Goal: Transaction & Acquisition: Purchase product/service

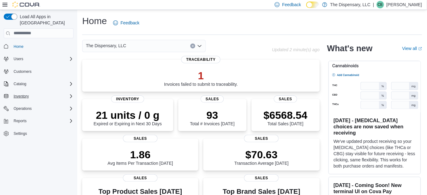
click at [31, 93] on div "Inventory" at bounding box center [42, 96] width 62 height 7
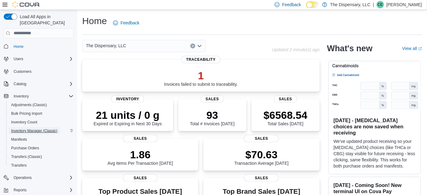
click at [48, 129] on span "Inventory Manager (Classic)" at bounding box center [34, 131] width 46 height 5
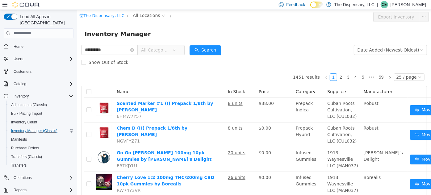
type input "**********"
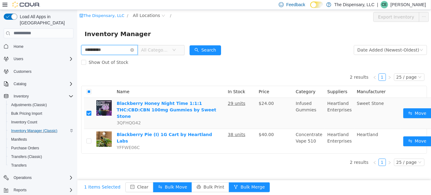
drag, startPoint x: 112, startPoint y: 50, endPoint x: 55, endPoint y: 30, distance: 60.8
click at [77, 30] on html "**********" at bounding box center [254, 102] width 354 height 185
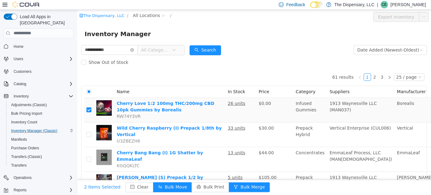
click at [161, 52] on span "All Categories" at bounding box center [155, 50] width 28 height 6
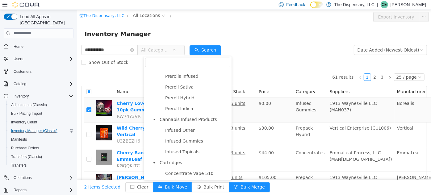
scroll to position [253, 0]
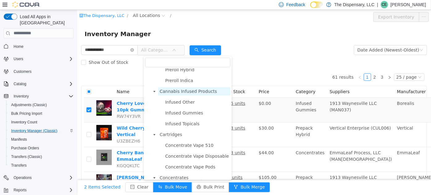
click at [189, 94] on span "Cannabis Infused Products" at bounding box center [187, 91] width 57 height 5
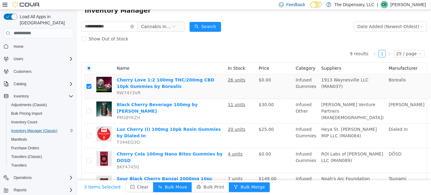
scroll to position [0, 0]
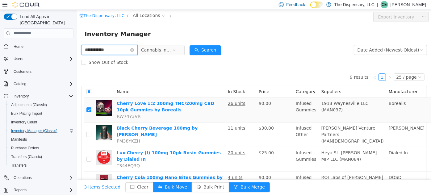
drag, startPoint x: 111, startPoint y: 47, endPoint x: 14, endPoint y: 44, distance: 97.4
click at [77, 44] on html "**********" at bounding box center [254, 102] width 354 height 185
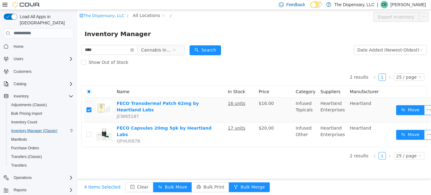
scroll to position [4, 0]
drag, startPoint x: 95, startPoint y: 46, endPoint x: 16, endPoint y: 44, distance: 78.8
click at [77, 44] on html "The Dispensary, LLC / All Locations / Export Inventory Inventory Manager **** C…" at bounding box center [254, 102] width 354 height 185
click at [172, 48] on span "Cannabis Infused Products" at bounding box center [156, 49] width 31 height 9
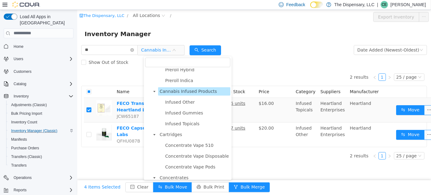
click at [173, 90] on span "Cannabis Infused Products" at bounding box center [187, 91] width 57 height 5
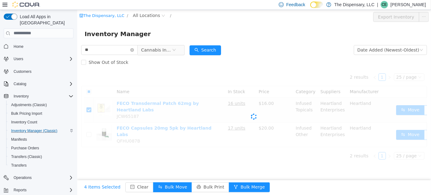
scroll to position [0, 0]
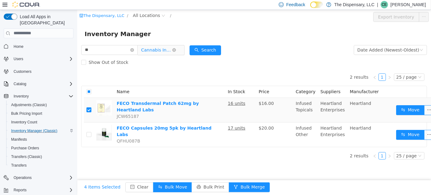
click at [180, 48] on span "Cannabis Infused Products" at bounding box center [158, 50] width 42 height 10
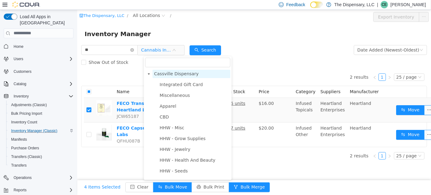
click at [183, 74] on span "Cassville Dispensary" at bounding box center [176, 73] width 44 height 5
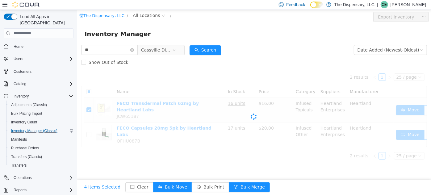
click at [244, 48] on form "** Cassville Dispensary Date Added (Newest-Oldest) Search Show Out of Stock" at bounding box center [254, 56] width 346 height 25
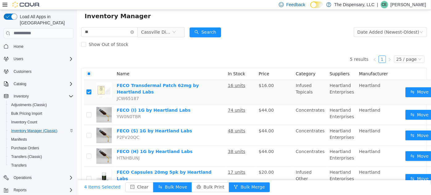
scroll to position [27, 0]
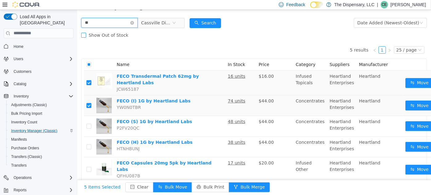
drag, startPoint x: 114, startPoint y: 27, endPoint x: 86, endPoint y: 33, distance: 28.9
click at [77, 29] on html "The Dispensary, LLC / All Locations / Export Inventory Inventory Manager ** [GE…" at bounding box center [254, 74] width 354 height 185
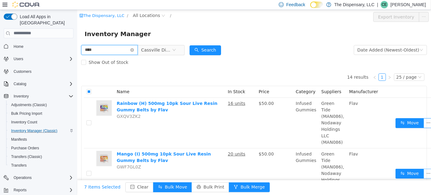
drag, startPoint x: 102, startPoint y: 49, endPoint x: 32, endPoint y: 47, distance: 70.2
click at [77, 47] on html "The Dispensary, LLC / All Locations / Export Inventory Inventory Manager **** C…" at bounding box center [254, 102] width 354 height 185
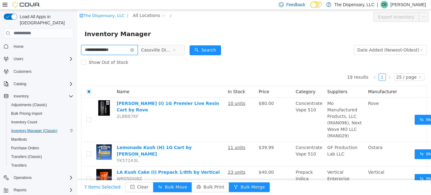
drag, startPoint x: 117, startPoint y: 50, endPoint x: 28, endPoint y: 43, distance: 89.2
click at [77, 43] on html "**********" at bounding box center [254, 102] width 354 height 185
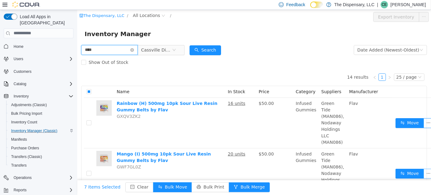
drag, startPoint x: 98, startPoint y: 50, endPoint x: 64, endPoint y: 44, distance: 34.1
click at [77, 44] on html "The Dispensary, LLC / All Locations / Export Inventory Inventory Manager **** C…" at bounding box center [254, 102] width 354 height 185
type input "*****"
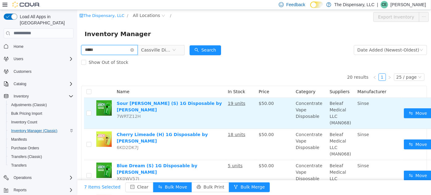
scroll to position [28, 0]
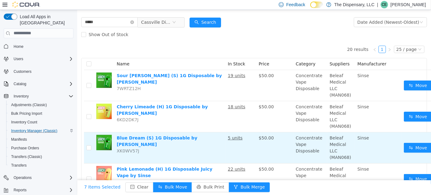
click at [91, 145] on td at bounding box center [89, 147] width 10 height 31
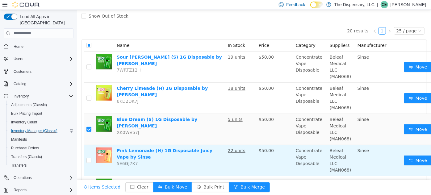
scroll to position [56, 0]
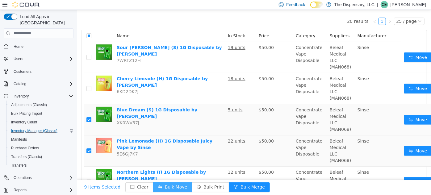
click at [176, 184] on button "Bulk Move" at bounding box center [172, 187] width 39 height 10
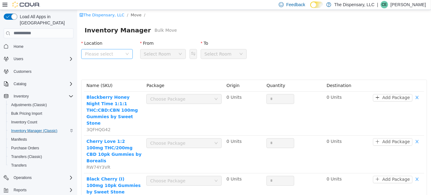
click at [119, 54] on span "Please select" at bounding box center [103, 54] width 37 height 6
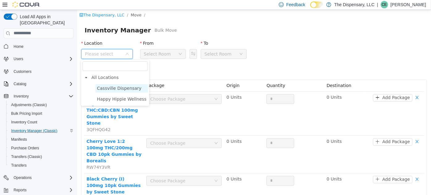
click at [123, 88] on span "Cassville Dispensary" at bounding box center [119, 88] width 44 height 5
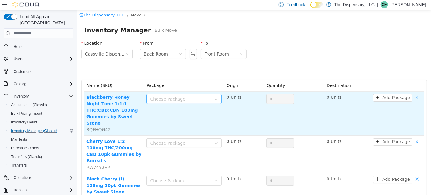
click at [206, 101] on div "Choose Package" at bounding box center [180, 99] width 61 height 6
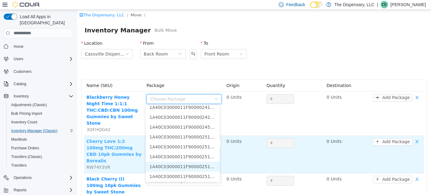
scroll to position [647, 0]
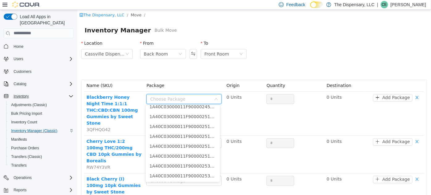
click at [70, 94] on icon "Complex example" at bounding box center [71, 96] width 5 height 5
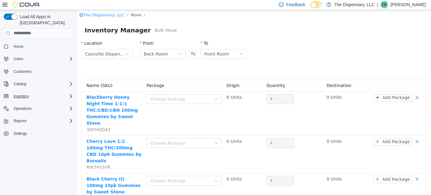
click at [3, 4] on icon at bounding box center [4, 4] width 5 height 5
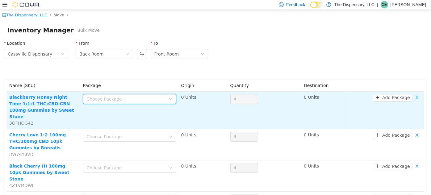
click at [139, 94] on div "Choose Package" at bounding box center [128, 98] width 82 height 9
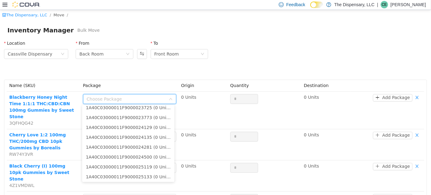
scroll to position [647, 0]
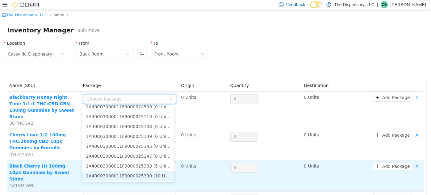
click at [150, 175] on li "1A40C03000011F9000025390 (10 Units)" at bounding box center [128, 176] width 92 height 10
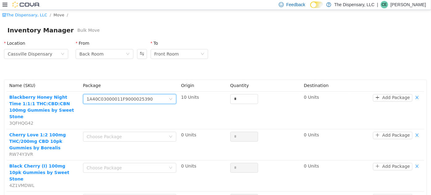
drag, startPoint x: 238, startPoint y: 95, endPoint x: 195, endPoint y: 84, distance: 44.9
click at [204, 97] on tr "Blackberry Honey Night Time 1:1:1 THC:CBD:CBN 100mg Gummies by Sweet Stone 3QFH…" at bounding box center [216, 110] width 418 height 38
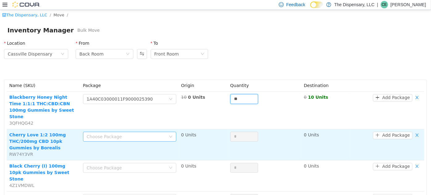
click at [111, 133] on div "Choose Package" at bounding box center [126, 136] width 79 height 6
type input "**"
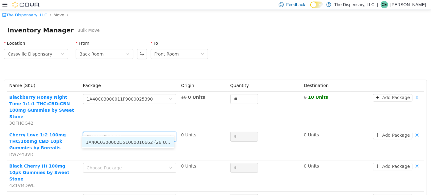
click at [140, 142] on li "1A40C0300002D51000016662 (26 Units)" at bounding box center [128, 142] width 92 height 10
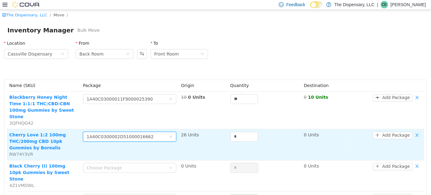
drag, startPoint x: 233, startPoint y: 130, endPoint x: 214, endPoint y: 122, distance: 21.2
click at [231, 132] on input "*" at bounding box center [244, 136] width 27 height 9
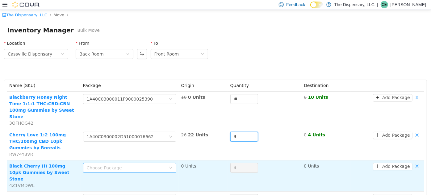
type input "*"
click at [157, 163] on div "Choose Package" at bounding box center [128, 167] width 82 height 9
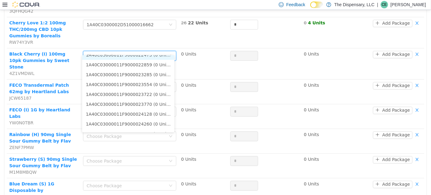
scroll to position [518, 0]
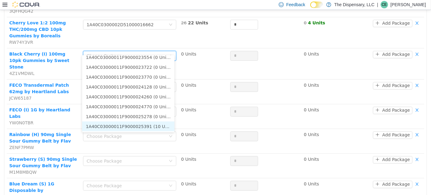
click at [148, 125] on li "1A40C03000011F9000025391 (10 Units)" at bounding box center [128, 126] width 92 height 10
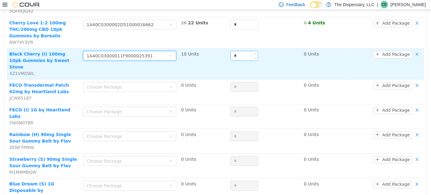
click at [243, 51] on input "*" at bounding box center [244, 55] width 27 height 9
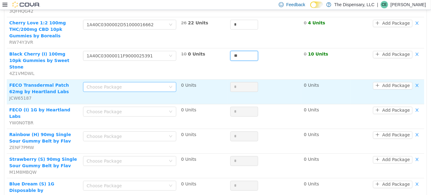
click at [145, 84] on div "Choose Package" at bounding box center [126, 87] width 79 height 6
type input "**"
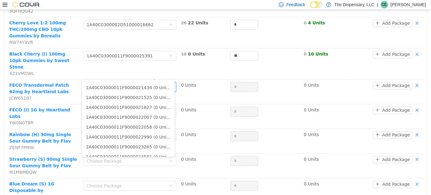
scroll to position [528, 0]
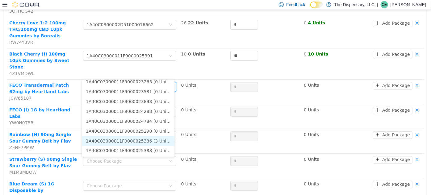
click at [149, 138] on li "1A40C03000011F9000025386 (3 Units)" at bounding box center [128, 141] width 92 height 10
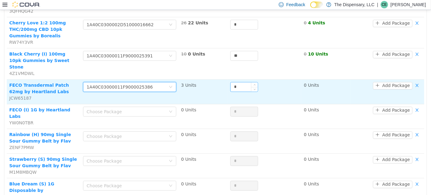
click at [232, 82] on input "*" at bounding box center [244, 86] width 27 height 9
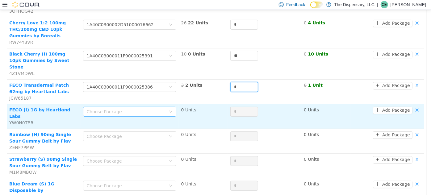
click at [121, 108] on div "Choose Package" at bounding box center [126, 111] width 79 height 6
type input "*"
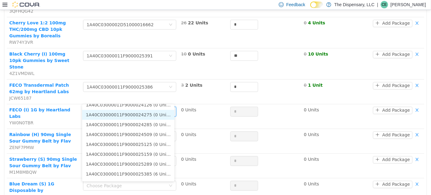
scroll to position [943, 0]
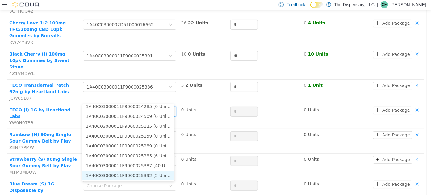
click at [154, 175] on li "1A40C03000011F9000025392 (2 Units)" at bounding box center [128, 176] width 92 height 10
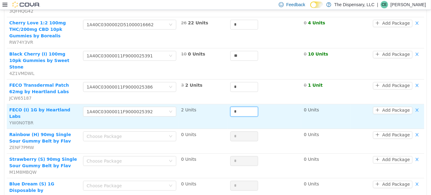
drag, startPoint x: 235, startPoint y: 96, endPoint x: 214, endPoint y: 91, distance: 20.7
click at [228, 104] on td "*" at bounding box center [265, 116] width 74 height 25
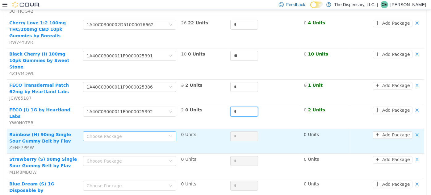
click at [109, 133] on div "Choose Package" at bounding box center [126, 136] width 79 height 6
type input "*"
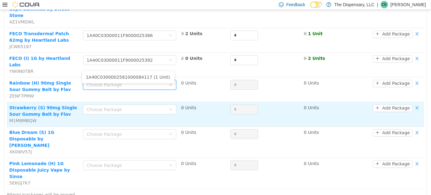
scroll to position [164, 0]
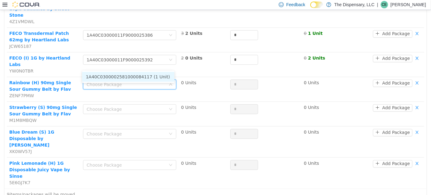
click at [147, 76] on li "1A40C0300002581000084117 (1 Unit)" at bounding box center [128, 77] width 92 height 10
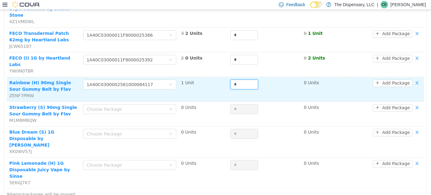
drag, startPoint x: 240, startPoint y: 60, endPoint x: 221, endPoint y: 58, distance: 19.2
click at [223, 77] on tr "Rainbow (H) 90mg Single Sour Gummy Belt by Flav ZENF7PMW Choose Package 1A40C03…" at bounding box center [216, 89] width 418 height 25
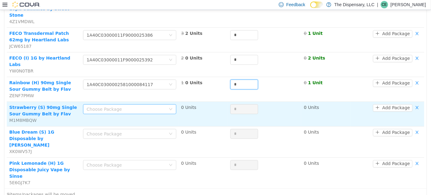
click at [139, 106] on div "Choose Package" at bounding box center [126, 109] width 79 height 6
type input "*"
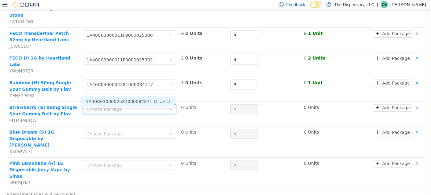
click at [145, 102] on li "1A40C0300002581000082871 (1 Unit)" at bounding box center [128, 101] width 92 height 10
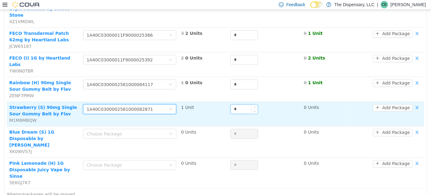
click at [240, 104] on input "*" at bounding box center [244, 108] width 27 height 9
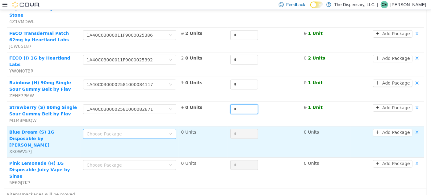
click at [156, 131] on div "Choose Package" at bounding box center [126, 134] width 79 height 6
type input "*"
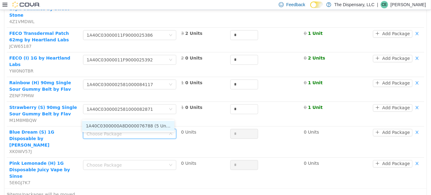
click at [161, 127] on li "1A40C0300000A8D000076788 (5 Units)" at bounding box center [128, 126] width 92 height 10
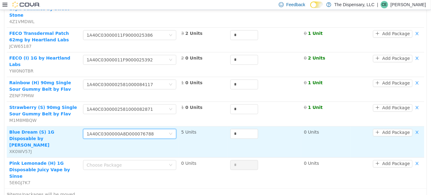
drag, startPoint x: 239, startPoint y: 112, endPoint x: 212, endPoint y: 112, distance: 27.2
click at [215, 126] on tr "Blue Dream (S) 1G Disposable by Sinse XK0WV57J Choose Package 1A40C0300000A8D00…" at bounding box center [216, 141] width 418 height 31
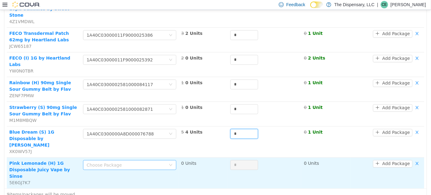
click at [140, 162] on div "Choose Package" at bounding box center [126, 165] width 79 height 6
type input "*"
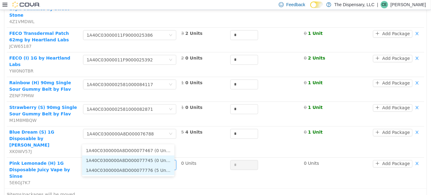
click at [146, 169] on li "1A40C0300000A8D000077776 (5 Units)" at bounding box center [128, 170] width 92 height 10
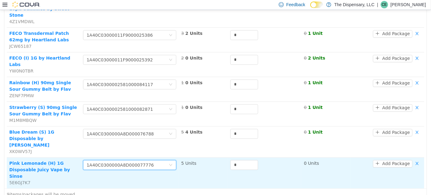
drag, startPoint x: 241, startPoint y: 140, endPoint x: 222, endPoint y: 134, distance: 19.7
click at [224, 158] on tr "Pink Lemonade (H) 1G Disposable Juicy Vape by Sinse 5E6GJ7K7 Choose Package 1A4…" at bounding box center [216, 173] width 418 height 31
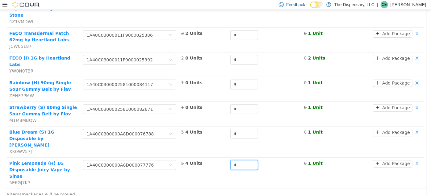
type input "*"
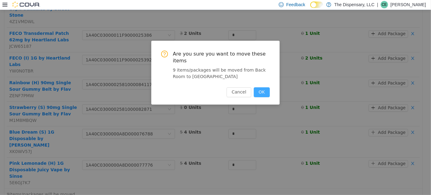
click at [261, 87] on button "OK" at bounding box center [262, 92] width 16 height 10
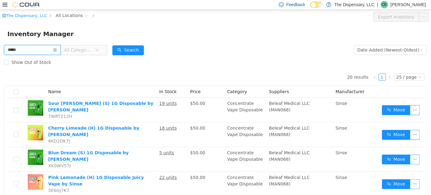
drag, startPoint x: 29, startPoint y: 48, endPoint x: 0, endPoint y: 27, distance: 35.9
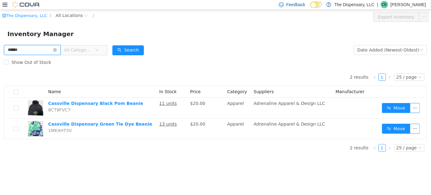
drag, startPoint x: 0, startPoint y: 51, endPoint x: 1, endPoint y: 33, distance: 17.9
click at [0, 40] on div "The Dispensary, LLC / All Locations / Export Inventory Inventory Manager ******…" at bounding box center [215, 83] width 431 height 147
type input "****"
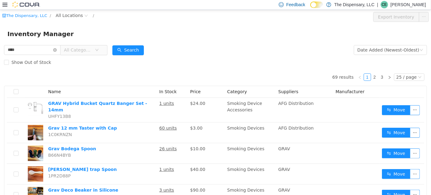
click at [92, 47] on span "All Categories" at bounding box center [78, 50] width 28 height 6
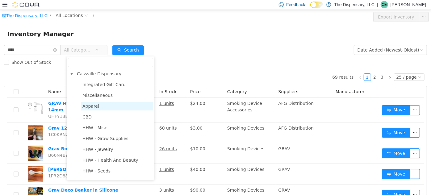
click at [94, 106] on span "Apparel" at bounding box center [90, 106] width 17 height 5
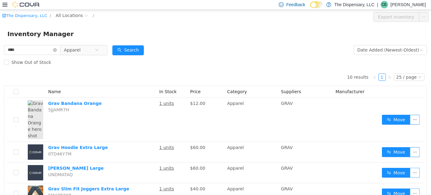
click at [0, 5] on div "Feedback Dark Mode The Dispensary, LLC | CE [PERSON_NAME]" at bounding box center [215, 5] width 431 height 10
click at [3, 3] on icon at bounding box center [4, 5] width 5 height 4
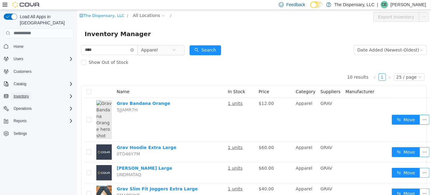
click at [30, 93] on button "Inventory" at bounding box center [21, 96] width 20 height 7
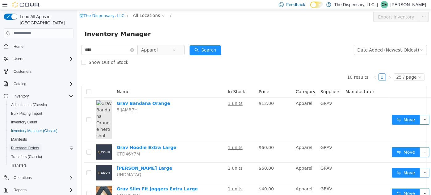
click at [21, 146] on span "Purchase Orders" at bounding box center [25, 148] width 28 height 5
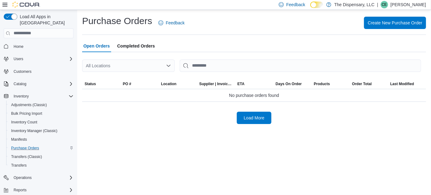
click at [114, 62] on div "All Locations" at bounding box center [128, 66] width 93 height 12
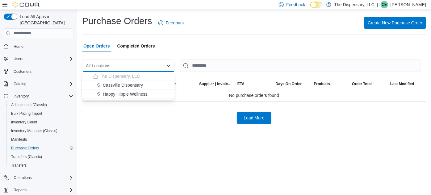
click at [125, 96] on span "Happy Hippie Wellness" at bounding box center [125, 94] width 44 height 6
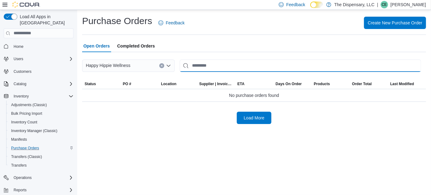
click at [203, 66] on input "This is a search bar. After typing your query, hit enter to filter the results …" at bounding box center [301, 66] width 242 height 12
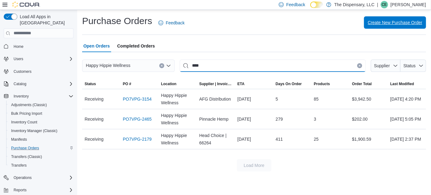
type input "****"
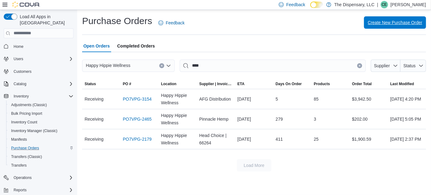
click at [400, 24] on span "Create New Purchase Order" at bounding box center [395, 22] width 55 height 6
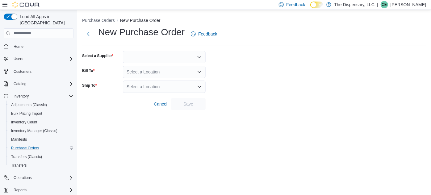
click at [161, 61] on div at bounding box center [164, 57] width 83 height 12
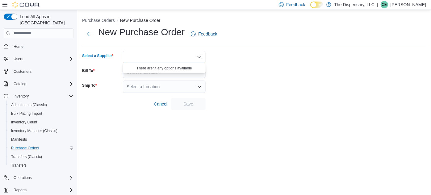
click at [159, 55] on div "Combo box. Selected. Combo box input. Type some text or, to display a list of c…" at bounding box center [164, 57] width 83 height 12
type input "****"
click at [149, 65] on span "GRAV" at bounding box center [168, 68] width 68 height 6
click at [149, 70] on div "Select a Location" at bounding box center [164, 72] width 83 height 12
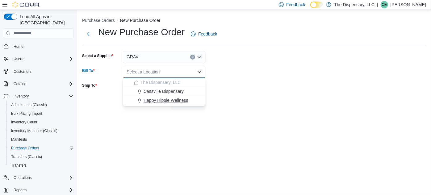
click at [163, 104] on button "Happy Hippie Wellness" at bounding box center [164, 100] width 83 height 9
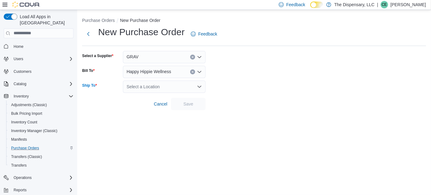
click at [164, 90] on div "Select a Location" at bounding box center [164, 87] width 83 height 12
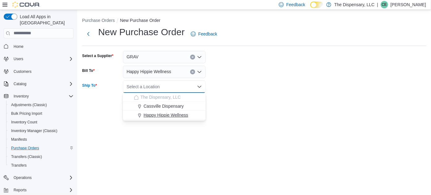
click at [162, 115] on span "Happy Hippie Wellness" at bounding box center [166, 115] width 44 height 6
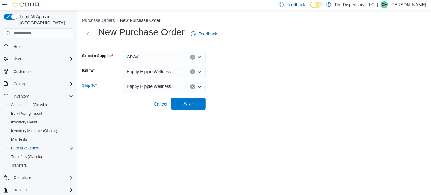
click at [197, 101] on span "Save" at bounding box center [188, 104] width 27 height 12
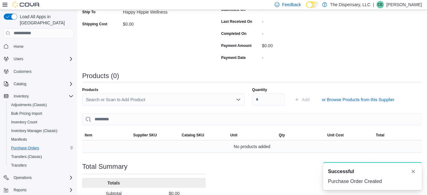
scroll to position [170, 0]
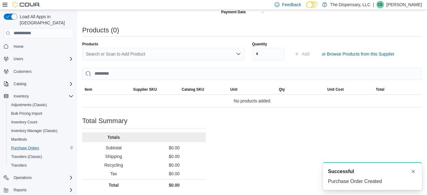
click at [124, 47] on div "Products Search or Scan to Add Product" at bounding box center [163, 51] width 163 height 19
click at [130, 53] on div "Search or Scan to Add Product" at bounding box center [163, 54] width 163 height 12
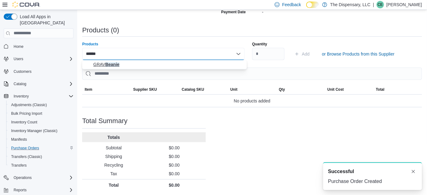
type input "******"
click at [109, 66] on span "GRAV Beanie" at bounding box center [168, 64] width 150 height 6
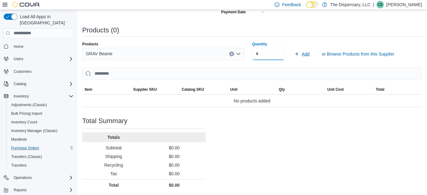
type input "*"
click at [302, 53] on span "Add" at bounding box center [301, 54] width 15 height 12
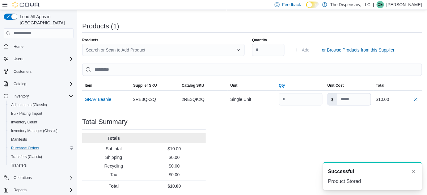
scroll to position [175, 0]
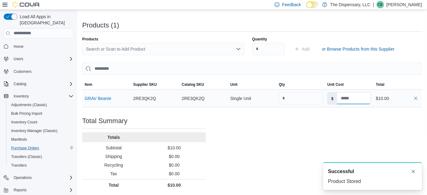
click at [363, 98] on input at bounding box center [353, 99] width 33 height 12
type input "**"
click at [410, 171] on button "Dismiss toast" at bounding box center [413, 171] width 7 height 7
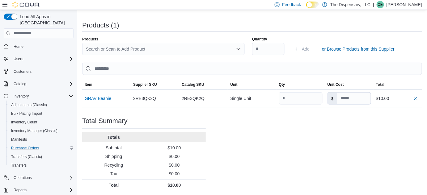
type input "**"
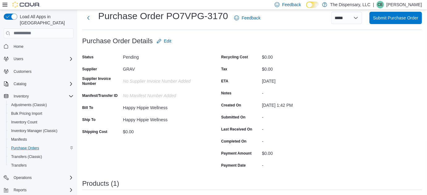
scroll to position [0, 0]
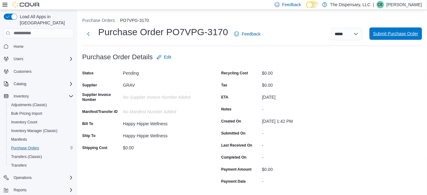
click at [392, 38] on span "Submit Purchase Order" at bounding box center [395, 33] width 45 height 12
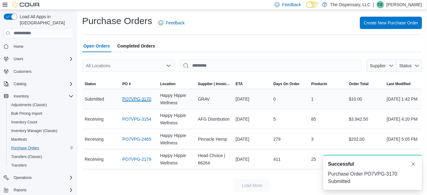
click at [129, 99] on link "PO7VPG-3170" at bounding box center [136, 98] width 29 height 7
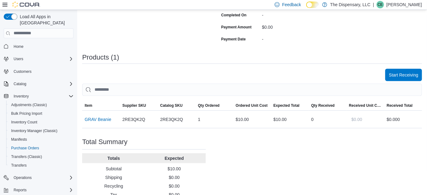
scroll to position [164, 0]
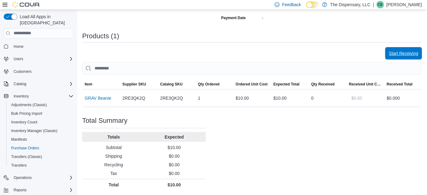
click at [400, 52] on span "Start Receiving" at bounding box center [403, 53] width 29 height 6
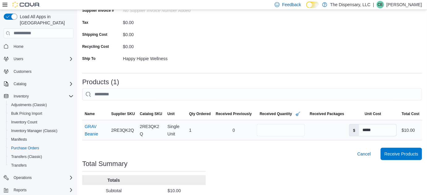
scroll to position [84, 0]
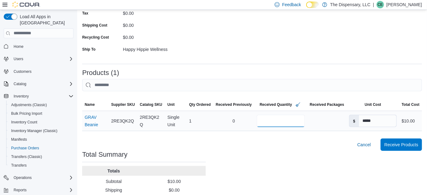
click at [262, 118] on input "*" at bounding box center [281, 121] width 48 height 12
click at [396, 143] on span "Receive Products" at bounding box center [401, 145] width 34 height 6
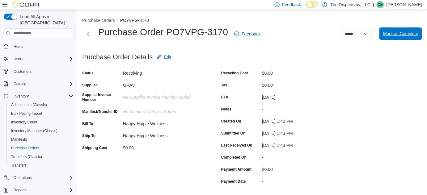
click at [391, 38] on span "Mark as Complete" at bounding box center [400, 33] width 35 height 12
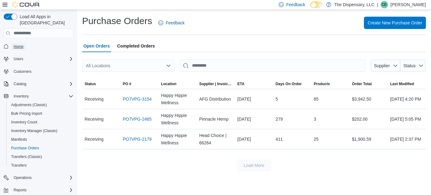
click at [23, 43] on span "Home" at bounding box center [19, 46] width 10 height 7
